Goal: Transaction & Acquisition: Purchase product/service

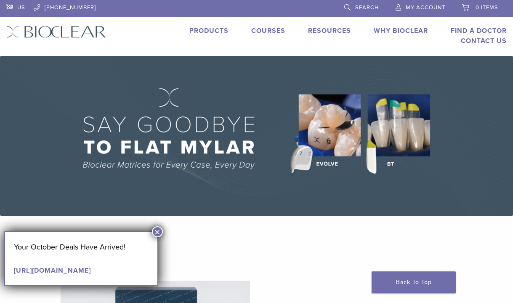
click at [207, 31] on link "Products" at bounding box center [208, 31] width 39 height 8
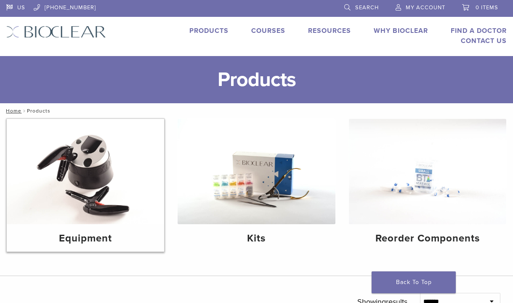
click at [79, 171] on img at bounding box center [85, 171] width 157 height 105
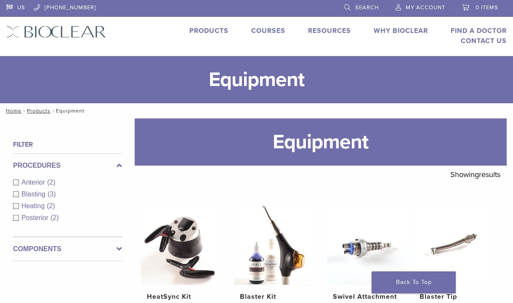
click at [202, 29] on link "Products" at bounding box center [208, 31] width 39 height 8
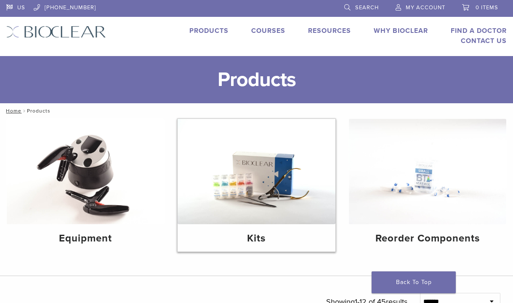
click at [281, 203] on img at bounding box center [256, 171] width 157 height 105
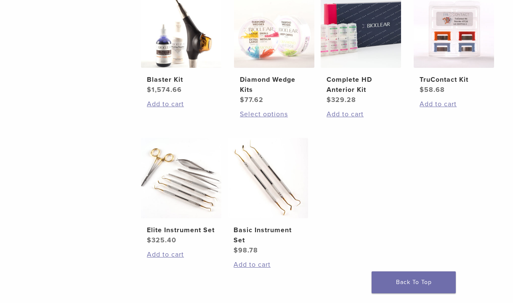
scroll to position [379, 0]
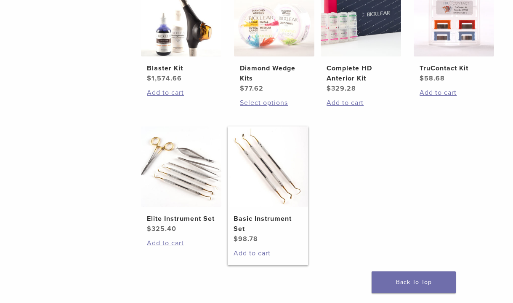
click at [291, 192] on img at bounding box center [268, 166] width 80 height 80
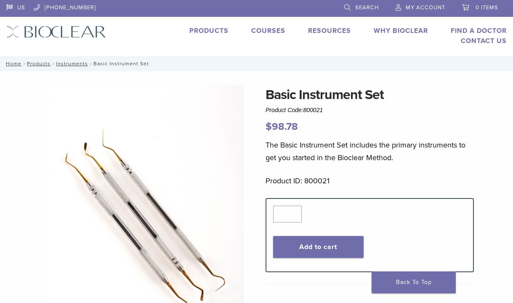
click at [209, 30] on link "Products" at bounding box center [208, 31] width 39 height 8
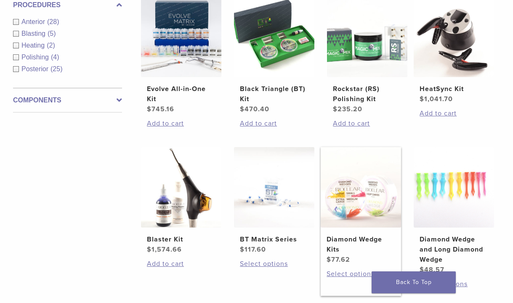
scroll to position [337, 0]
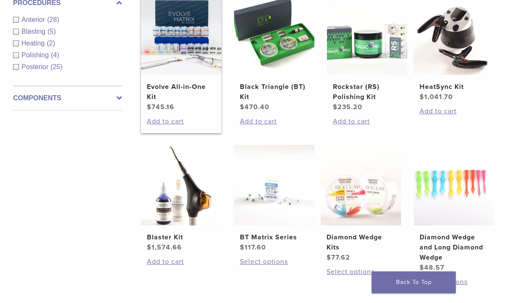
click at [178, 43] on img at bounding box center [181, 35] width 80 height 80
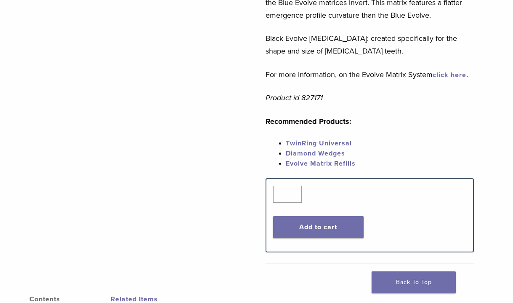
scroll to position [421, 0]
